Goal: Transaction & Acquisition: Purchase product/service

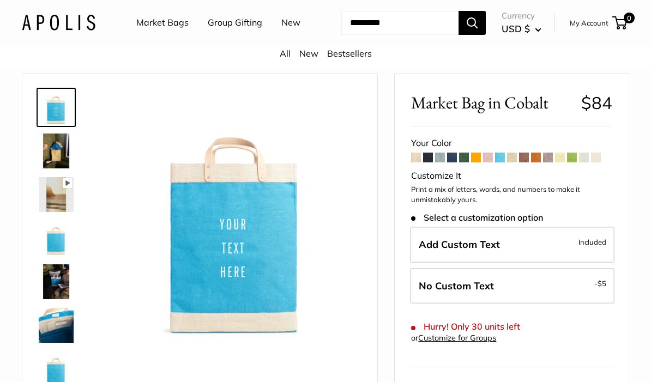
scroll to position [23, 0]
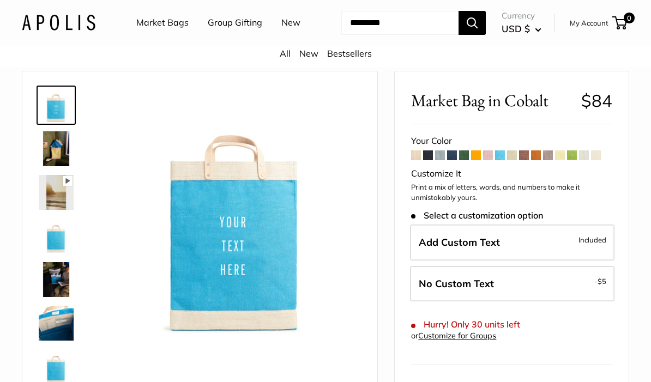
click at [523, 160] on span at bounding box center [524, 155] width 10 height 10
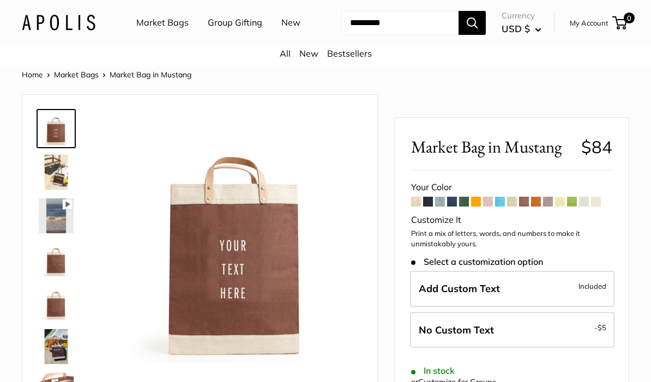
click at [535, 207] on span at bounding box center [536, 202] width 10 height 10
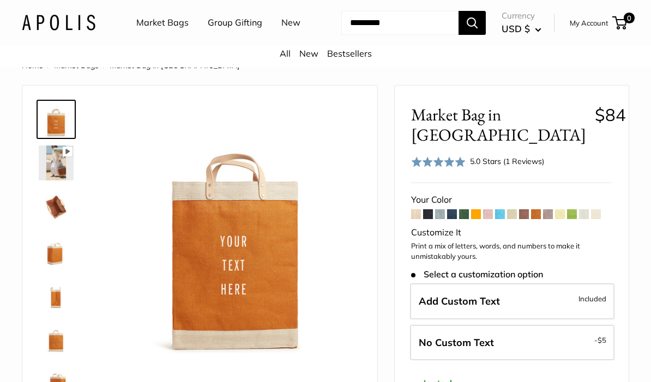
scroll to position [10, 0]
click at [474, 219] on span at bounding box center [476, 214] width 10 height 10
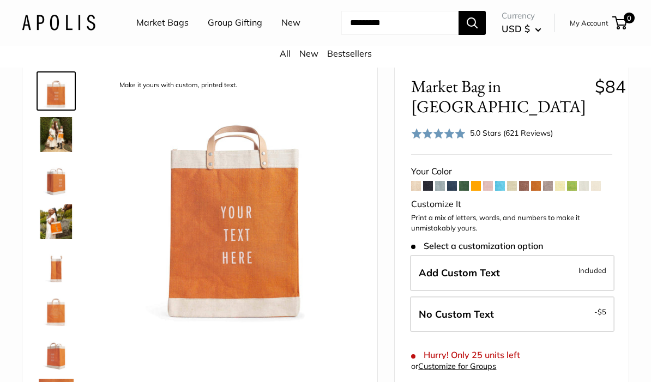
scroll to position [40, 0]
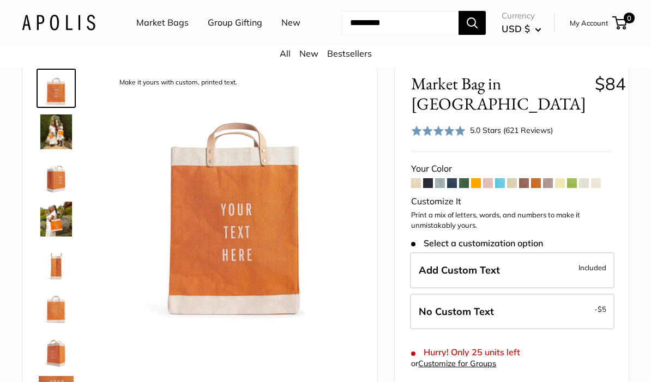
click at [535, 188] on span at bounding box center [536, 183] width 10 height 10
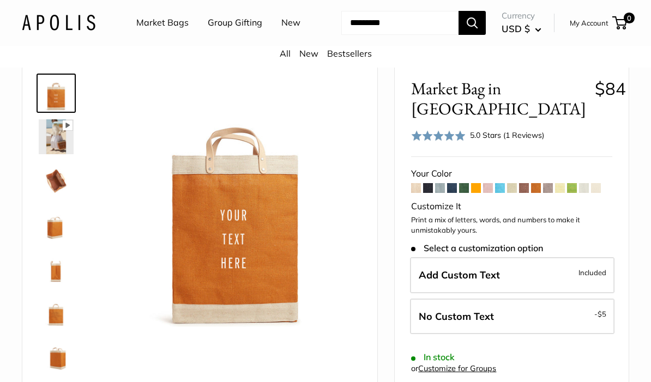
click at [461, 193] on span at bounding box center [464, 188] width 10 height 10
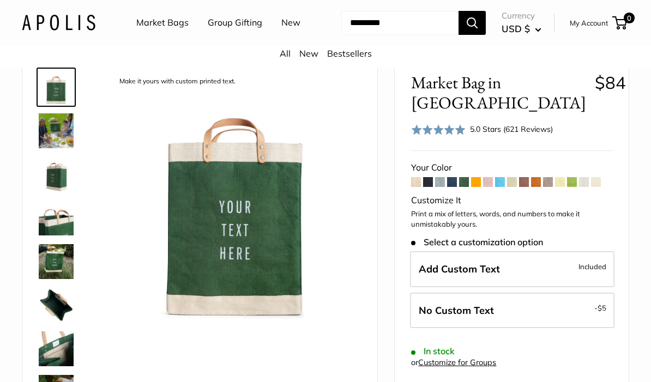
scroll to position [43, 0]
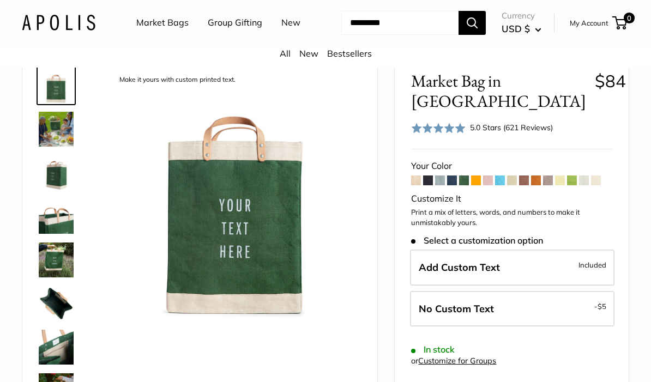
click at [573, 185] on span at bounding box center [572, 181] width 10 height 10
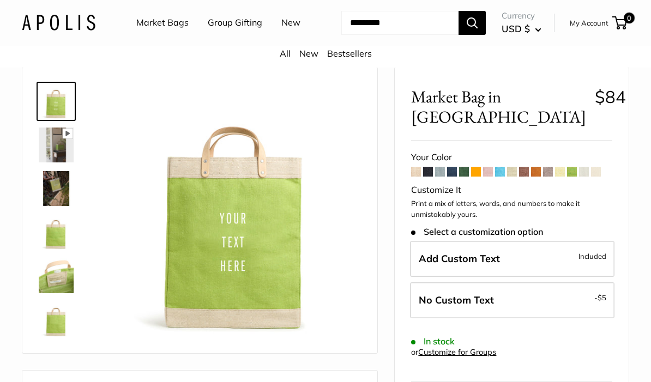
scroll to position [28, 0]
click at [581, 176] on span at bounding box center [584, 171] width 10 height 10
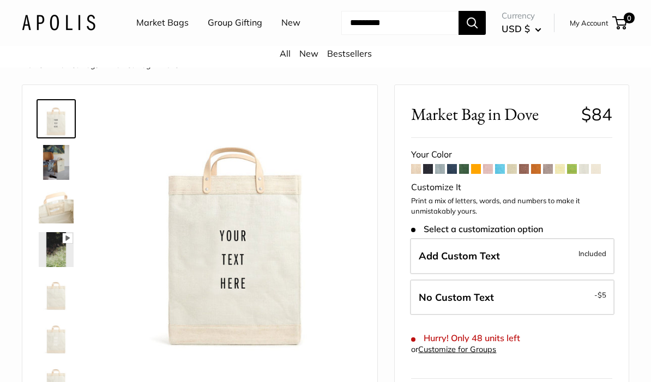
scroll to position [11, 0]
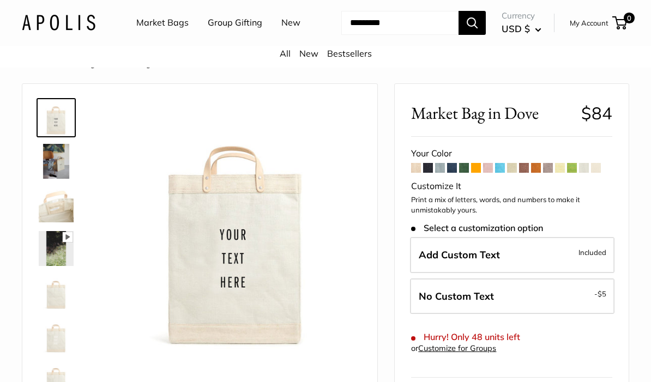
click at [437, 173] on span at bounding box center [440, 168] width 10 height 10
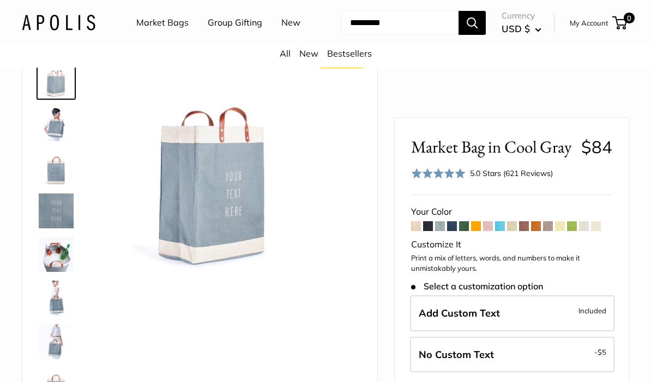
scroll to position [49, 0]
click at [488, 231] on span at bounding box center [488, 226] width 10 height 10
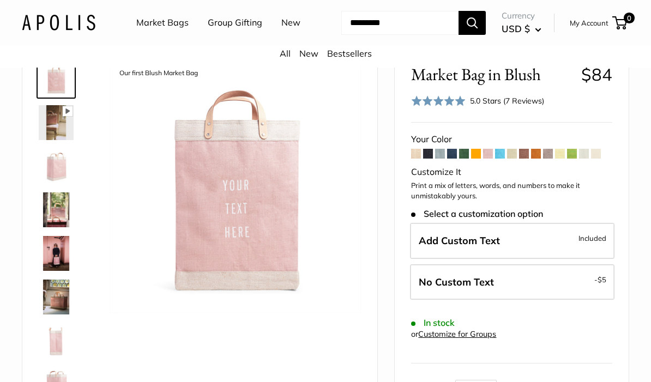
click at [509, 159] on span at bounding box center [512, 154] width 10 height 10
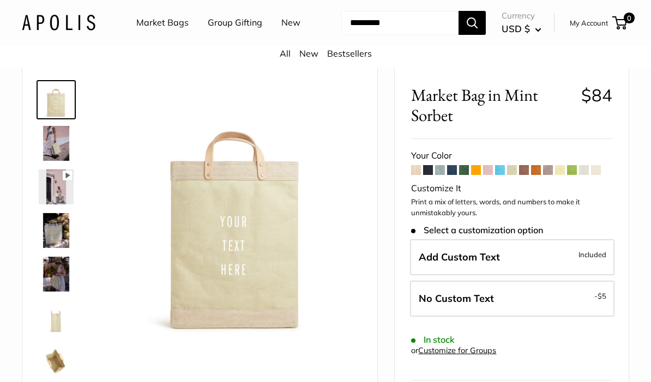
scroll to position [29, 0]
click at [511, 174] on span at bounding box center [512, 170] width 10 height 10
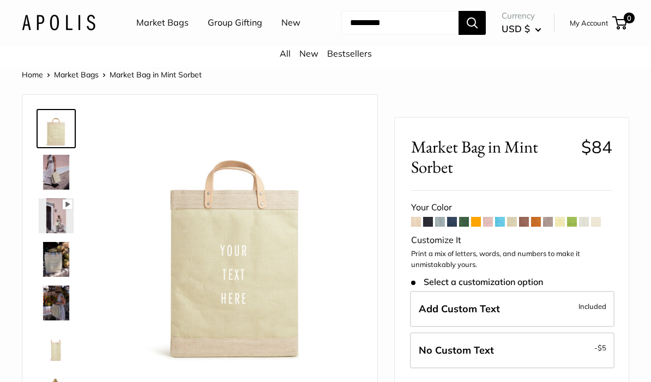
click at [549, 227] on span at bounding box center [548, 222] width 10 height 10
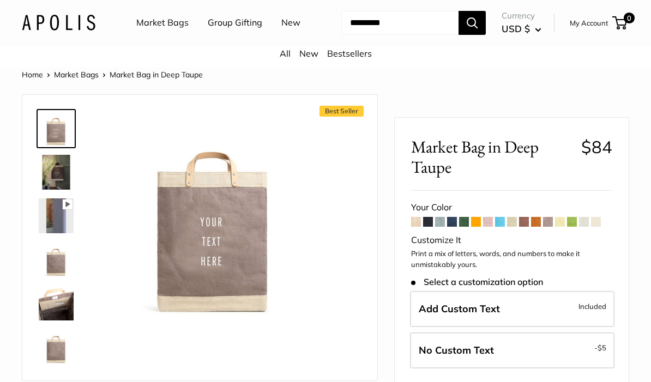
click at [461, 227] on span at bounding box center [464, 222] width 10 height 10
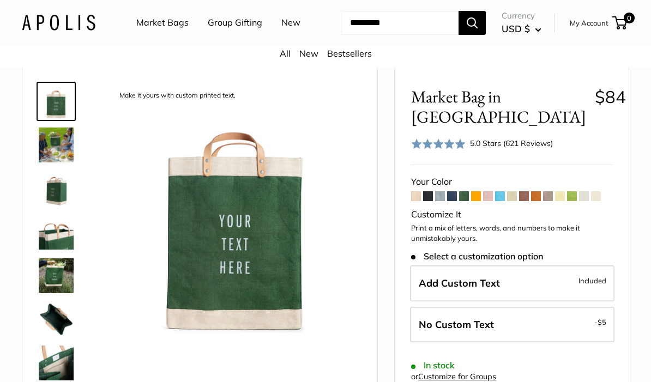
scroll to position [31, 0]
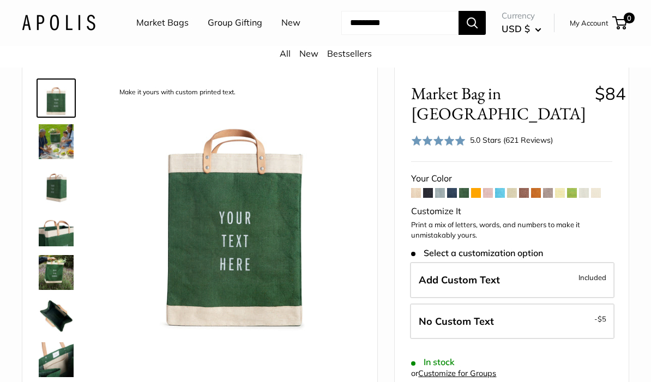
click at [417, 198] on span at bounding box center [416, 193] width 10 height 10
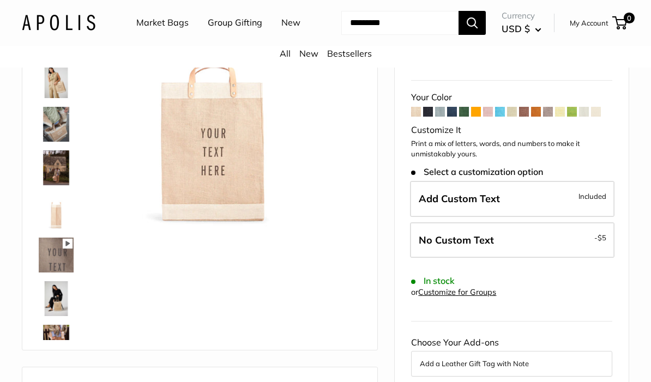
scroll to position [95, 0]
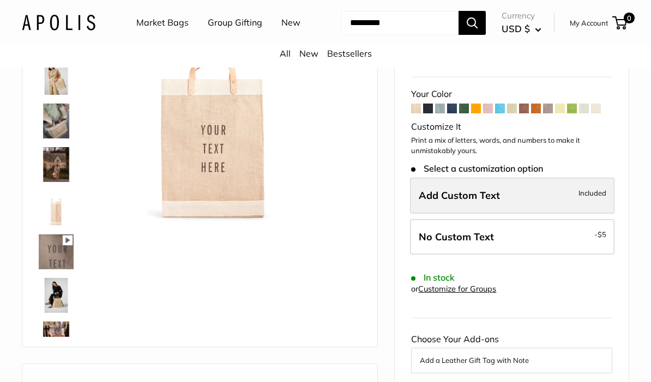
click at [496, 202] on span "Add Custom Text" at bounding box center [459, 195] width 81 height 13
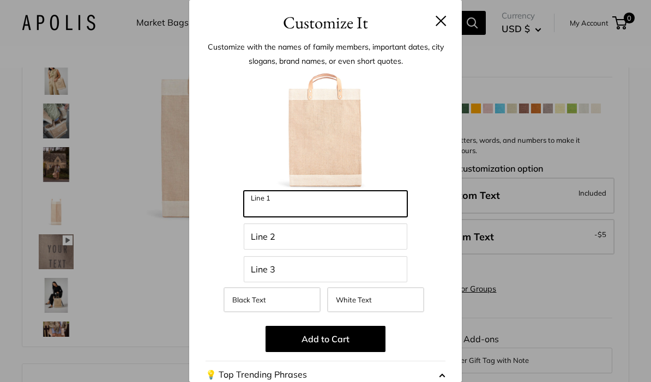
click at [348, 208] on input "Line 1" at bounding box center [326, 204] width 164 height 26
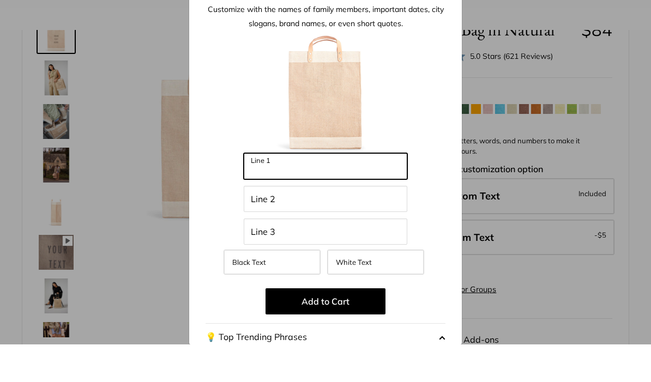
scroll to position [3, 0]
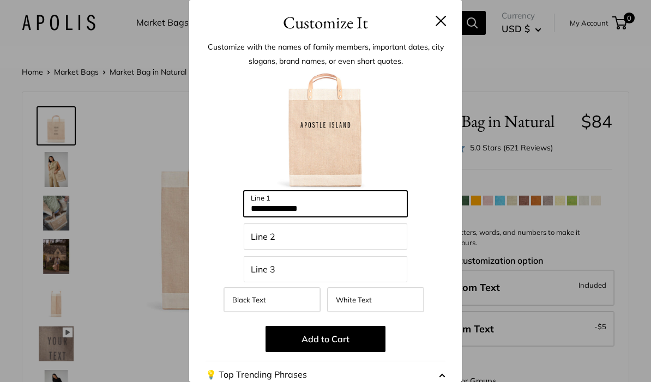
type input "**********"
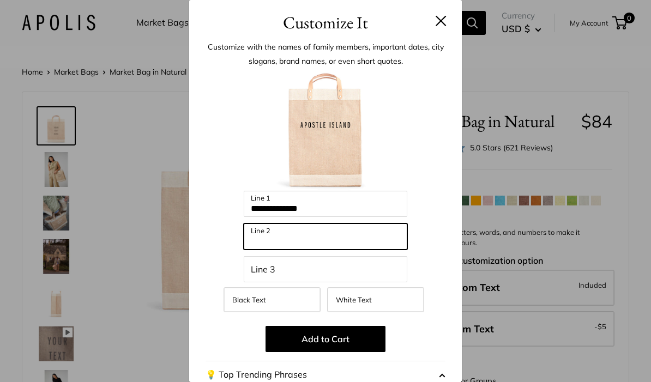
click at [345, 238] on input "Line 2" at bounding box center [326, 237] width 164 height 26
type input "**********"
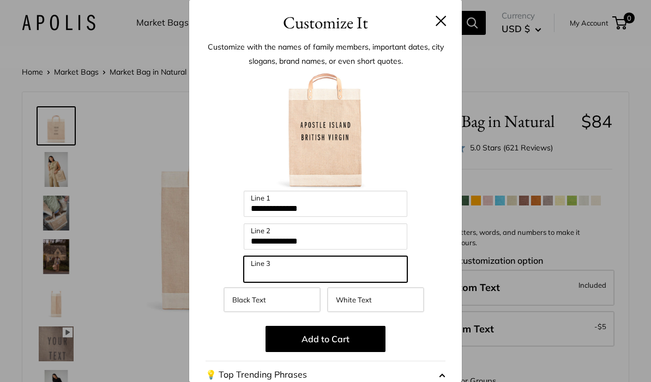
click at [327, 271] on input "Line 3" at bounding box center [326, 269] width 164 height 26
type input "*********"
